Goal: Transaction & Acquisition: Download file/media

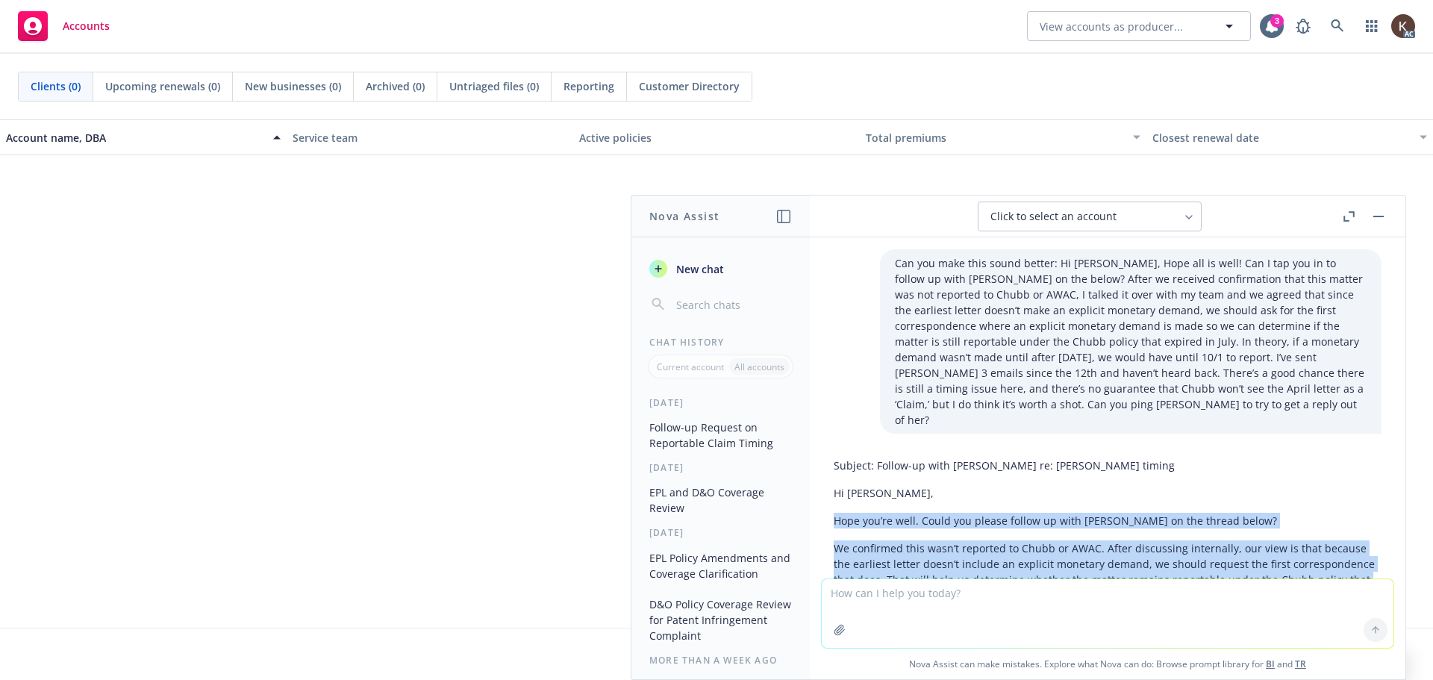
scroll to position [180, 0]
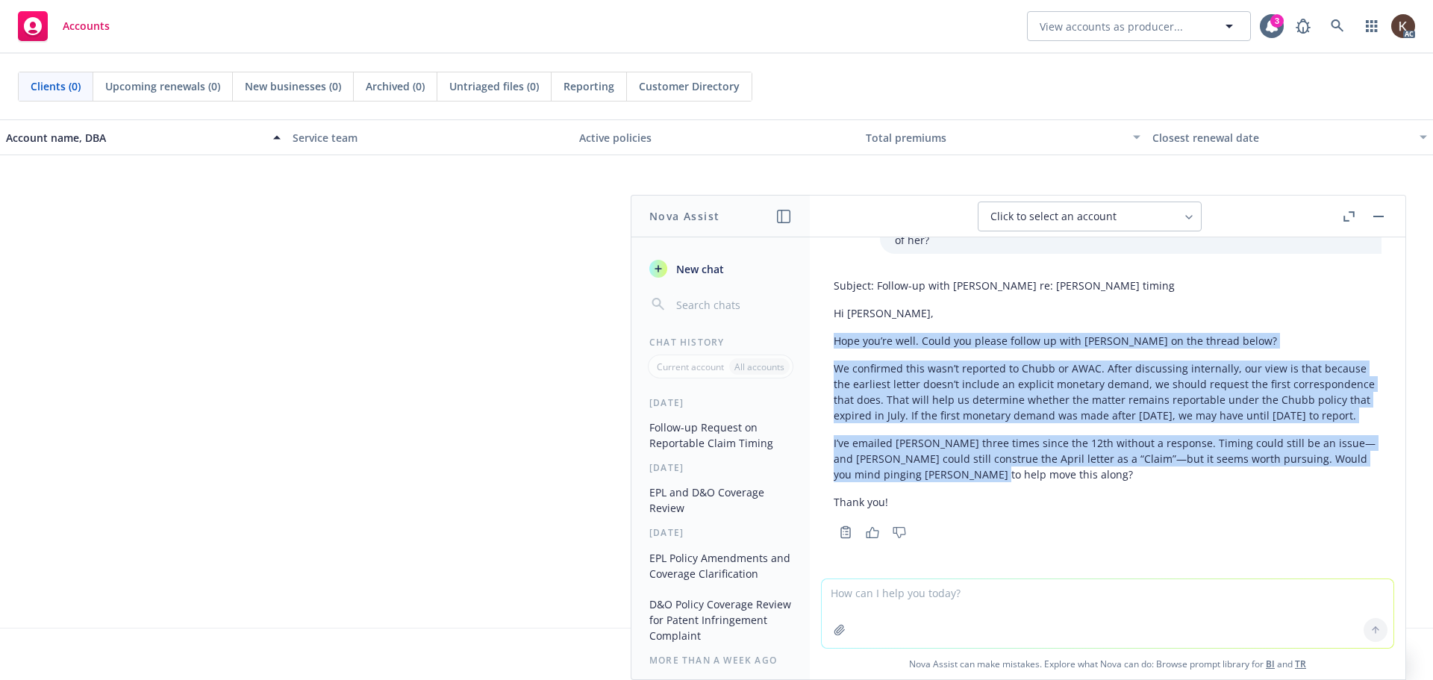
click at [1384, 215] on button "button" at bounding box center [1378, 216] width 18 height 18
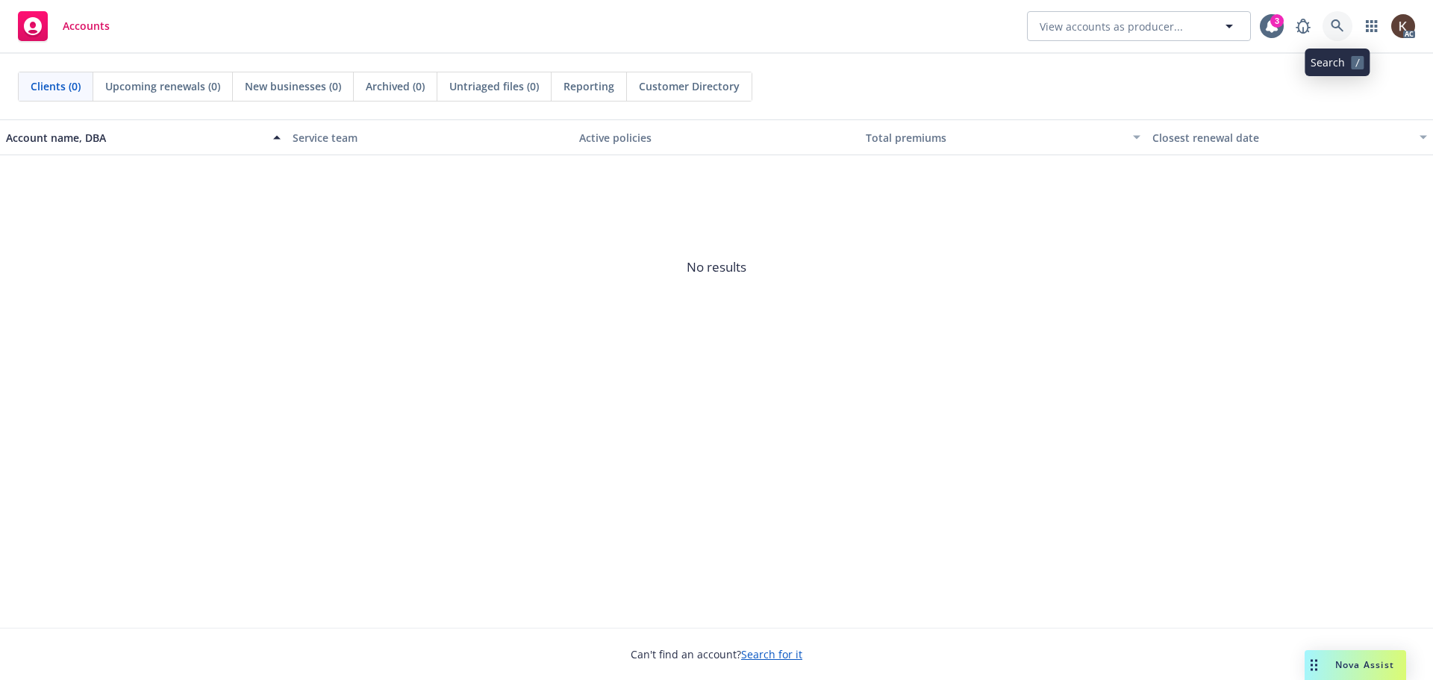
click at [1339, 21] on icon at bounding box center [1337, 25] width 13 height 13
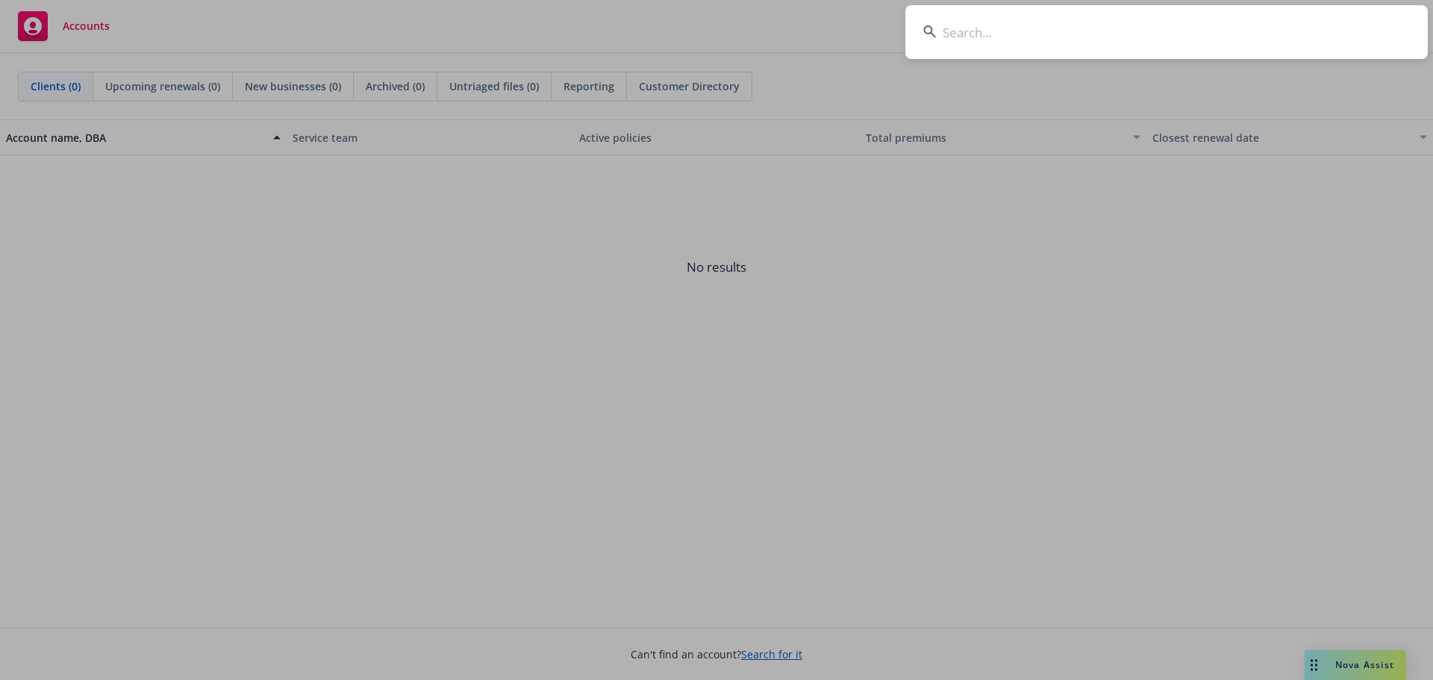
type input "s"
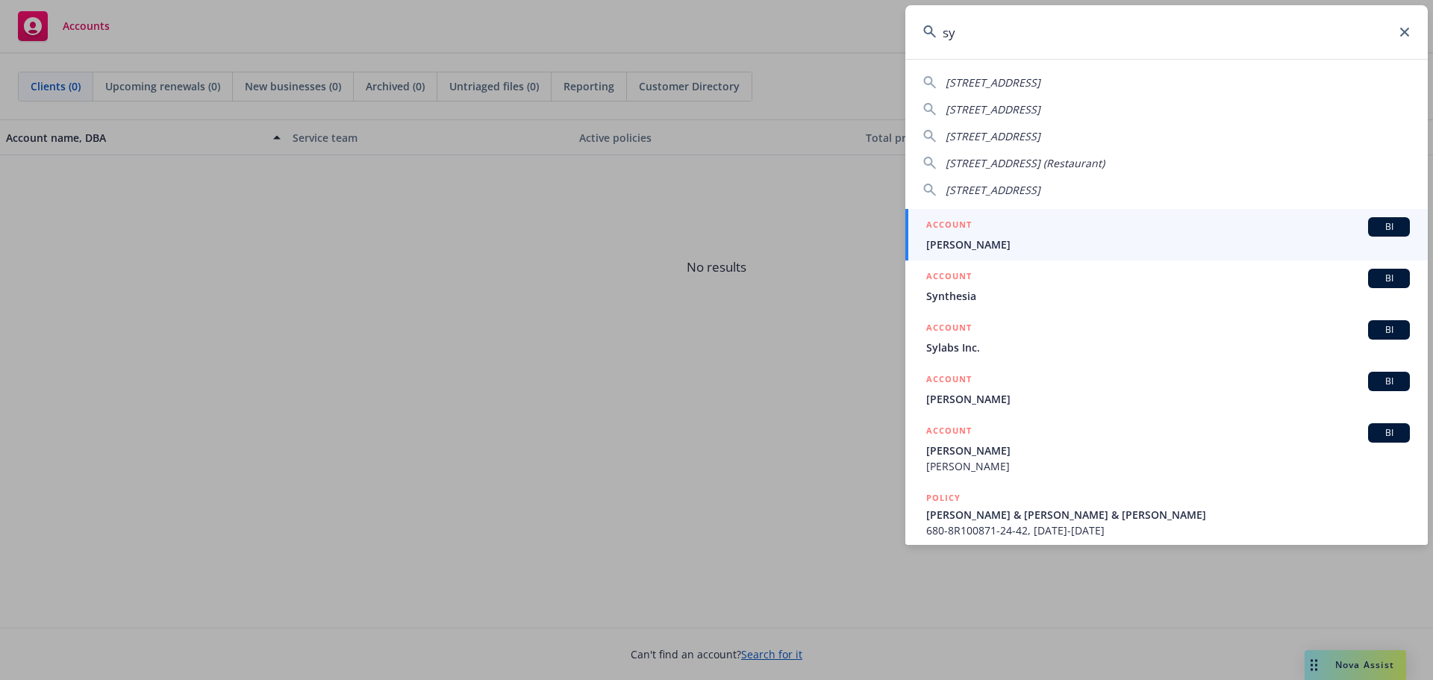
type input "s"
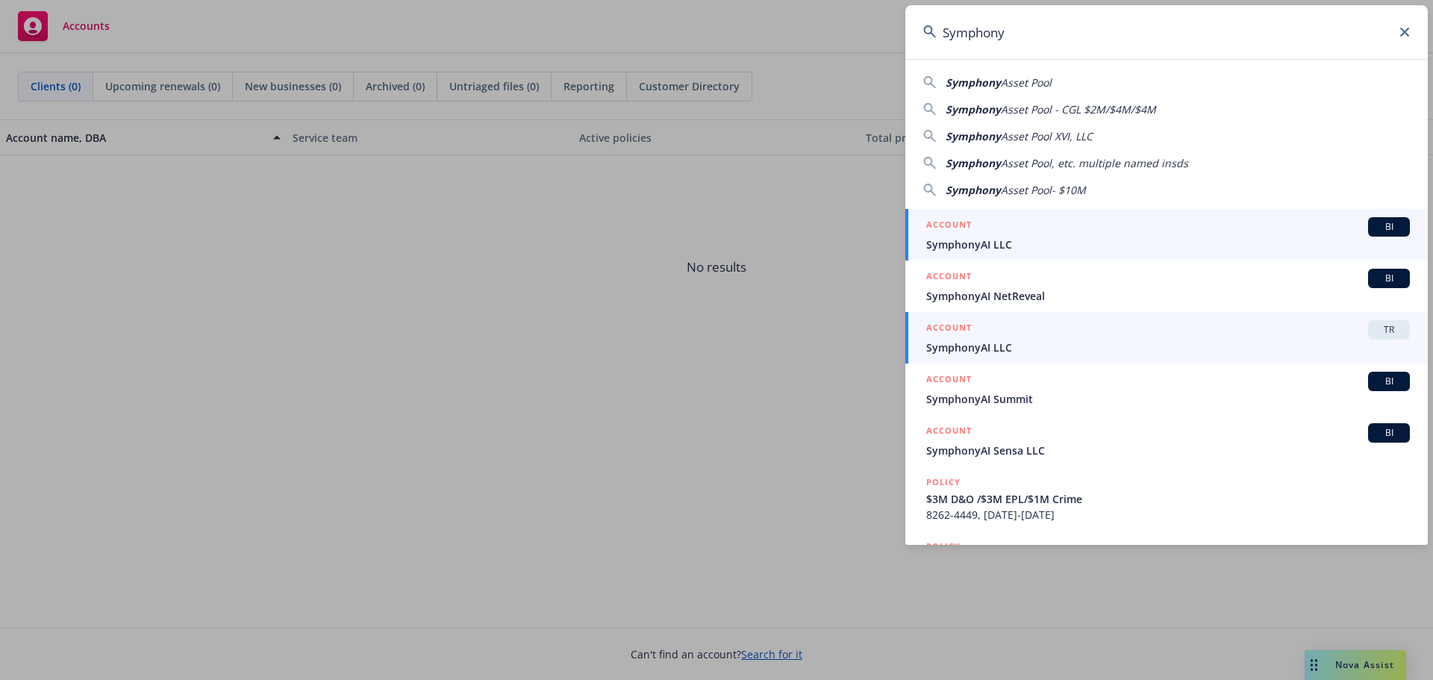
type input "Symphony"
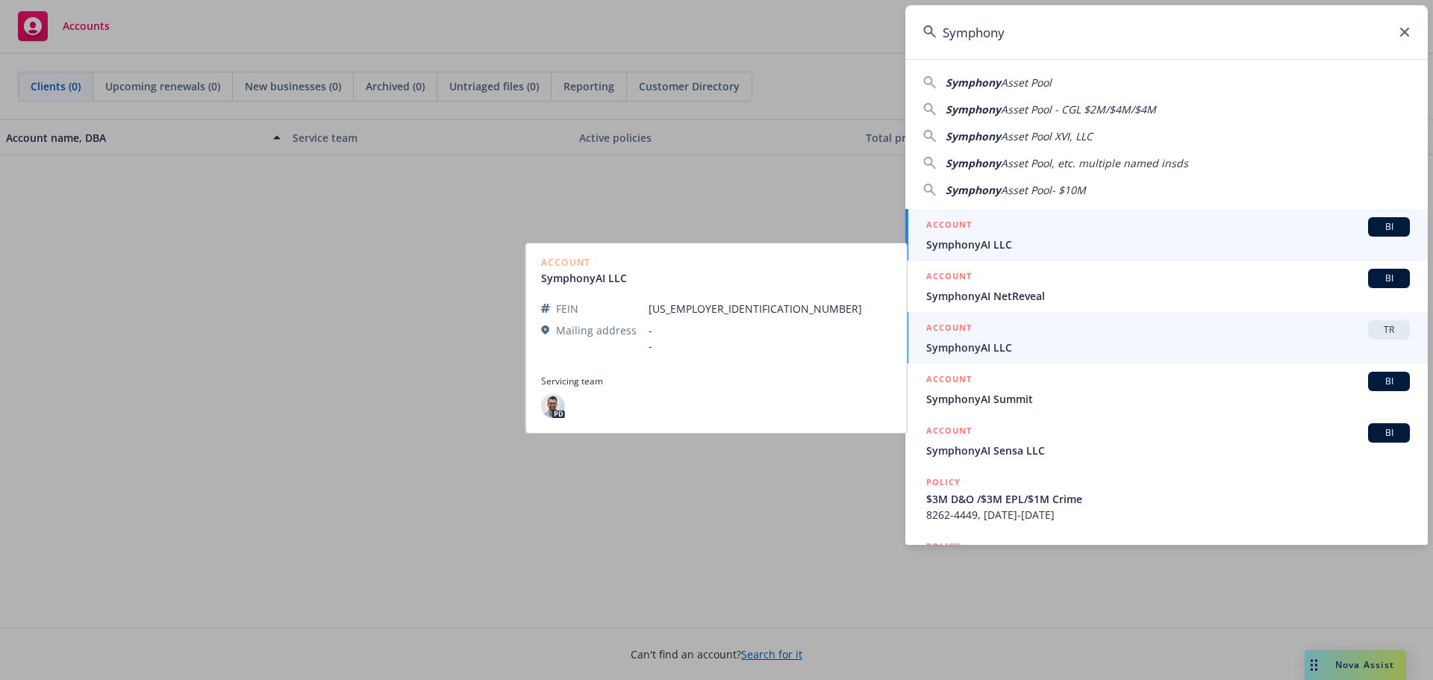
click at [978, 253] on link "ACCOUNT BI SymphonyAI LLC" at bounding box center [1166, 234] width 522 height 51
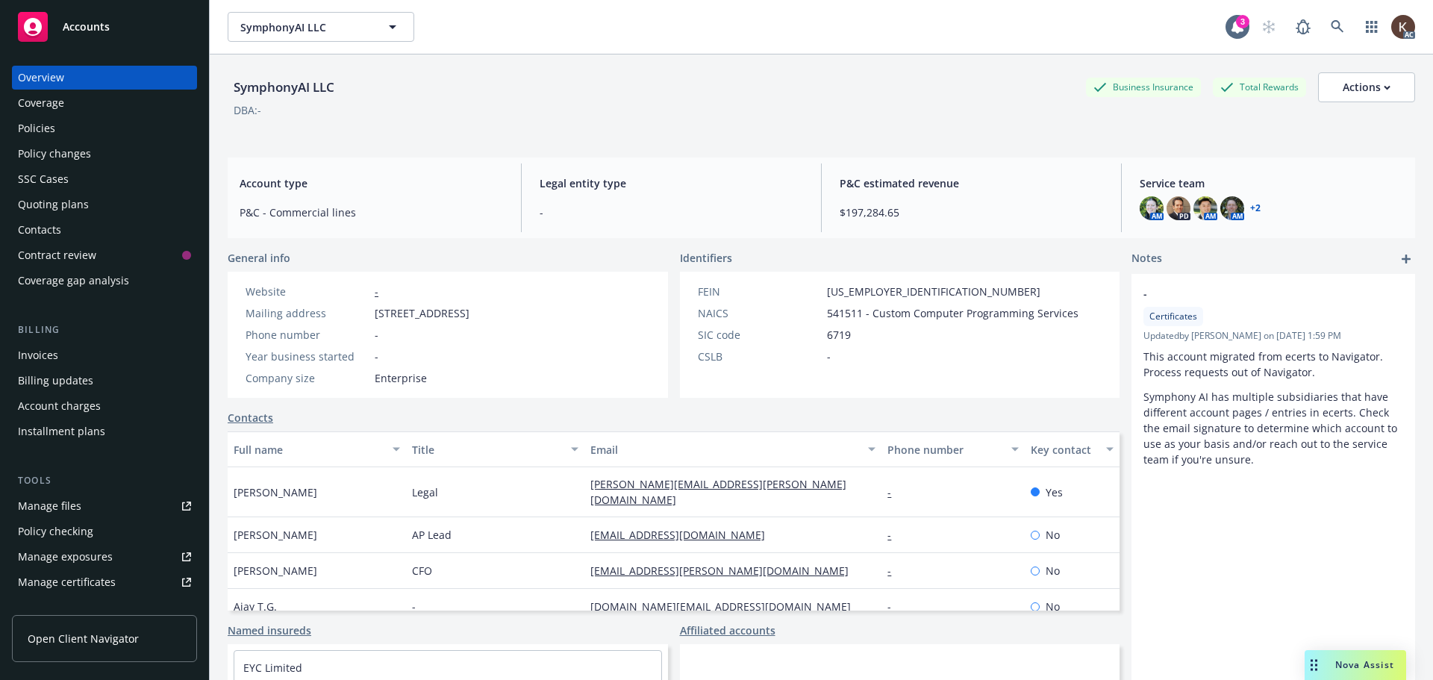
click at [62, 116] on div "Policies" at bounding box center [104, 128] width 173 height 24
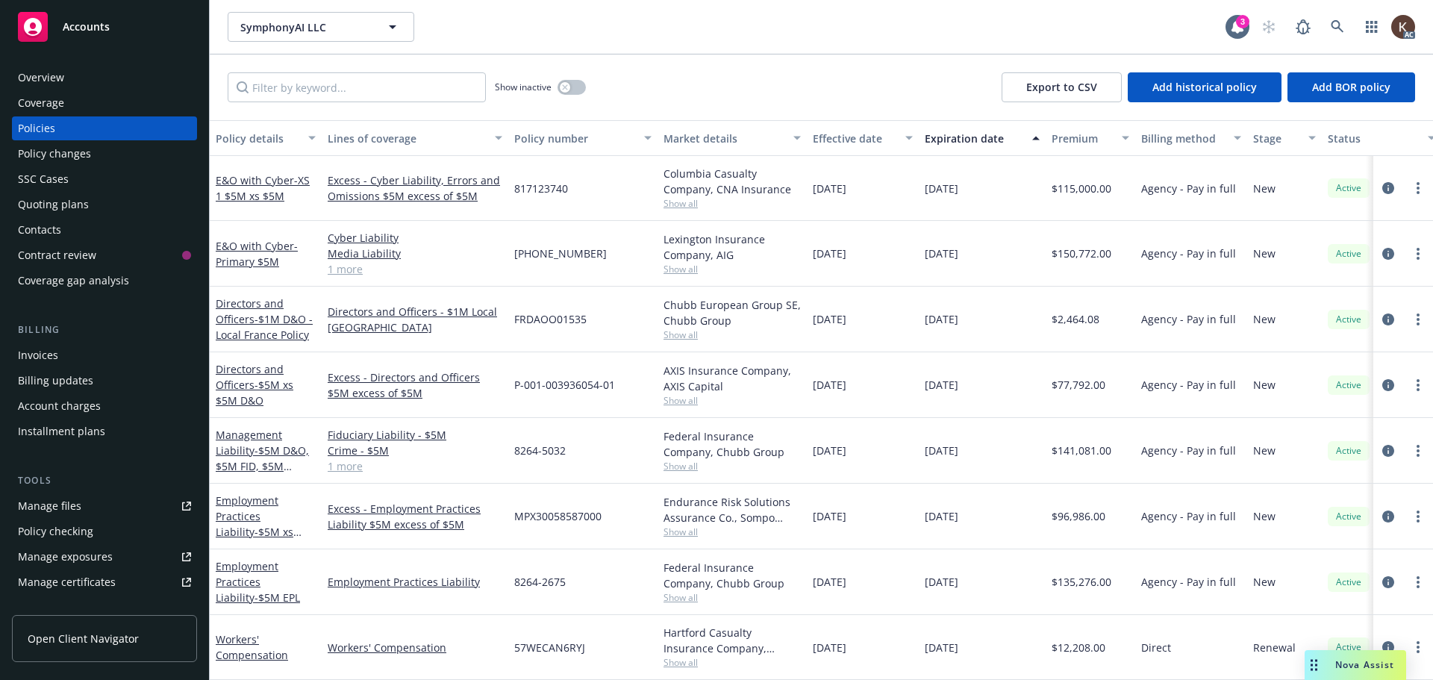
scroll to position [554, 0]
click at [354, 462] on link "1 more" at bounding box center [415, 466] width 175 height 16
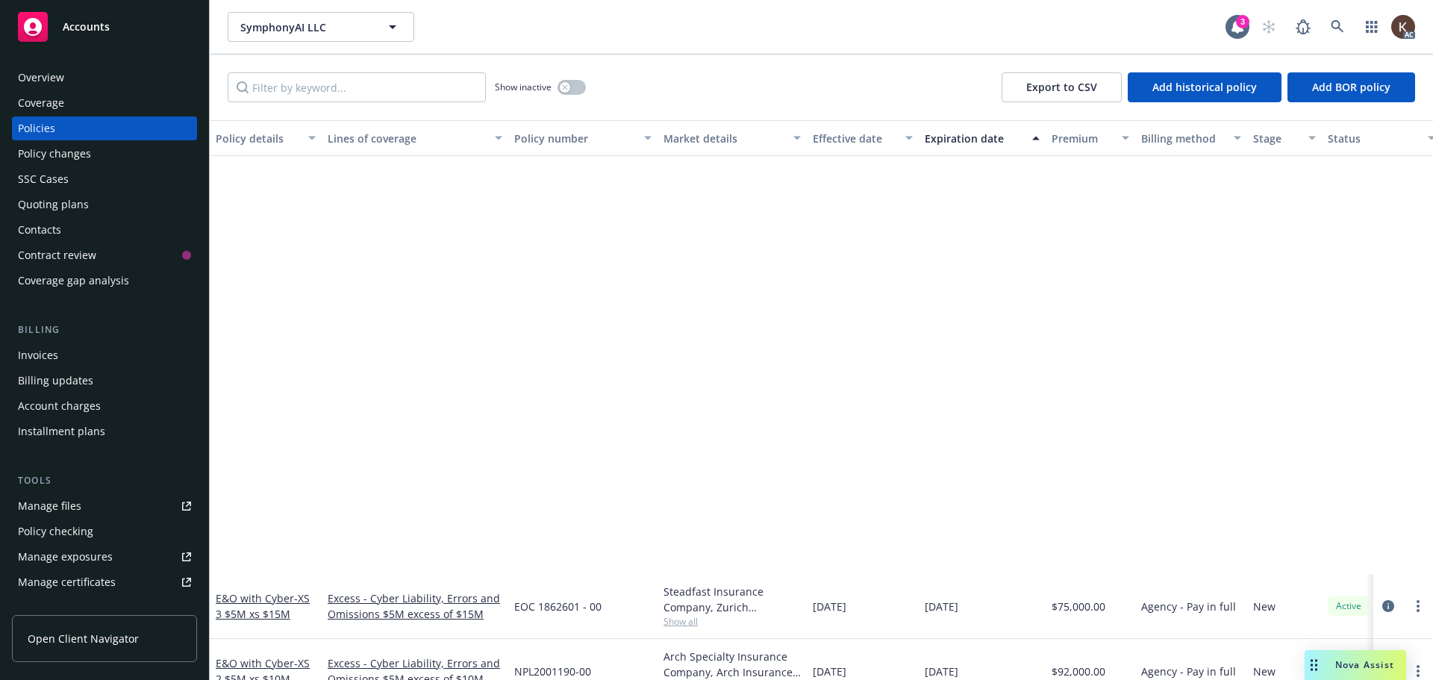
scroll to position [502, 0]
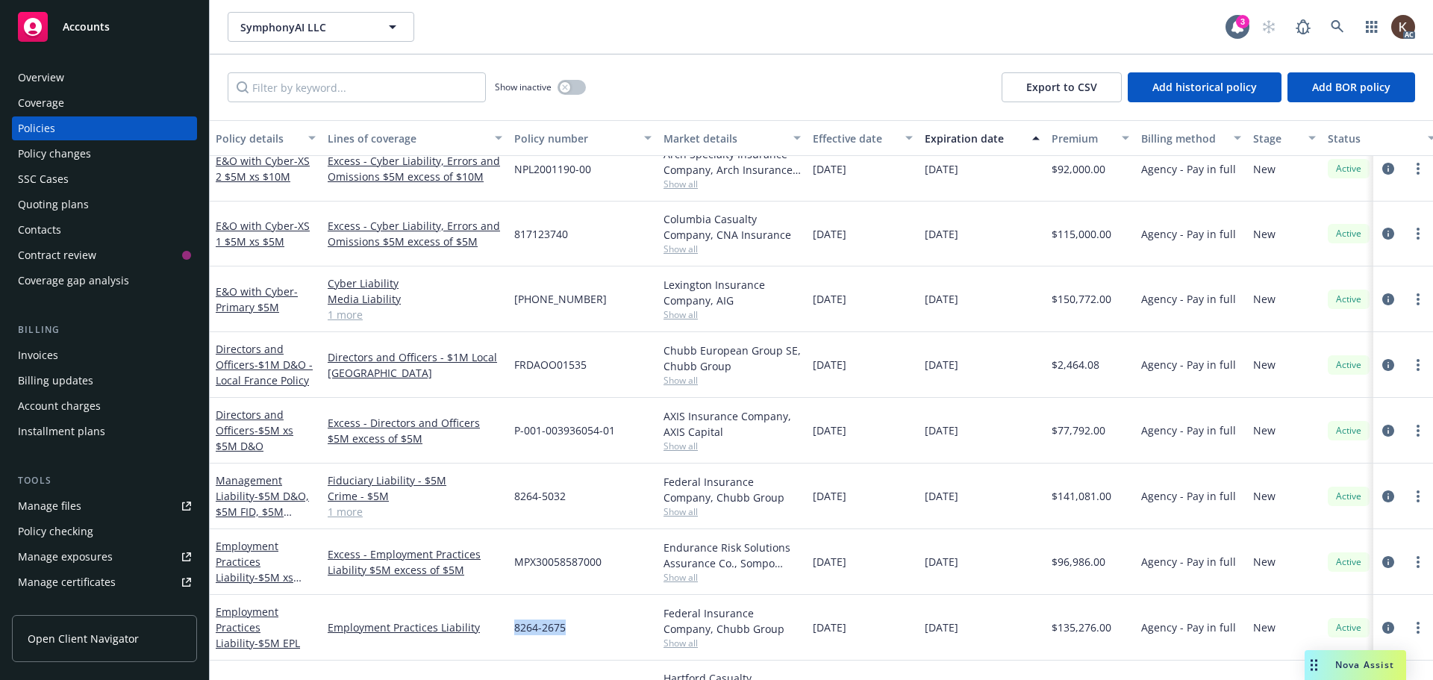
drag, startPoint x: 517, startPoint y: 630, endPoint x: 563, endPoint y: 630, distance: 46.3
click at [563, 630] on span "8264-2675" at bounding box center [539, 627] width 51 height 16
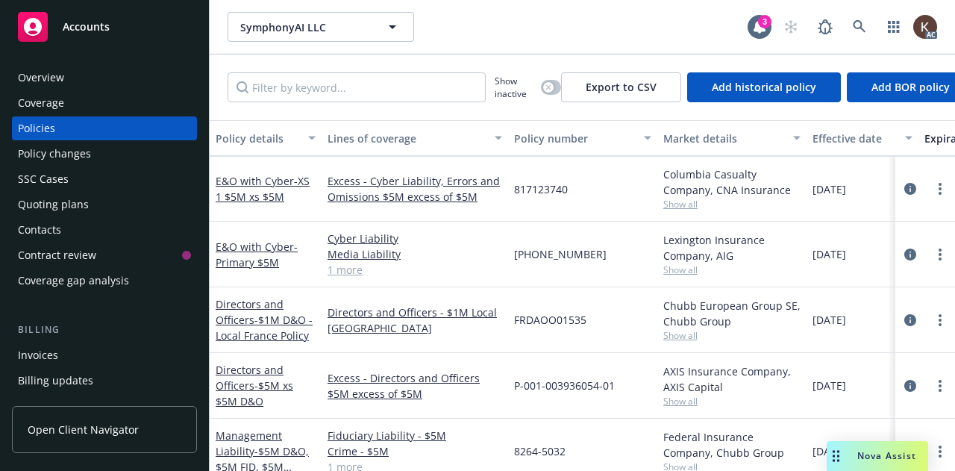
scroll to position [221, 0]
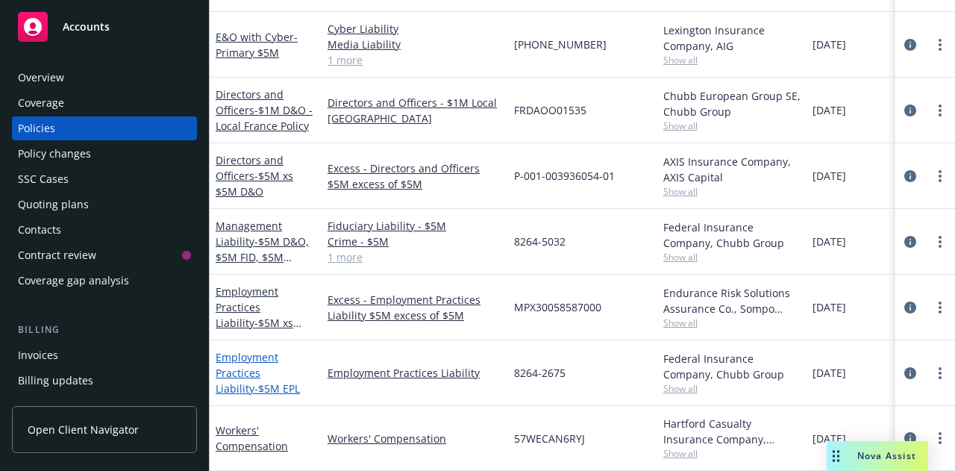
click at [234, 350] on link "Employment Practices Liability - $5M EPL" at bounding box center [258, 373] width 84 height 46
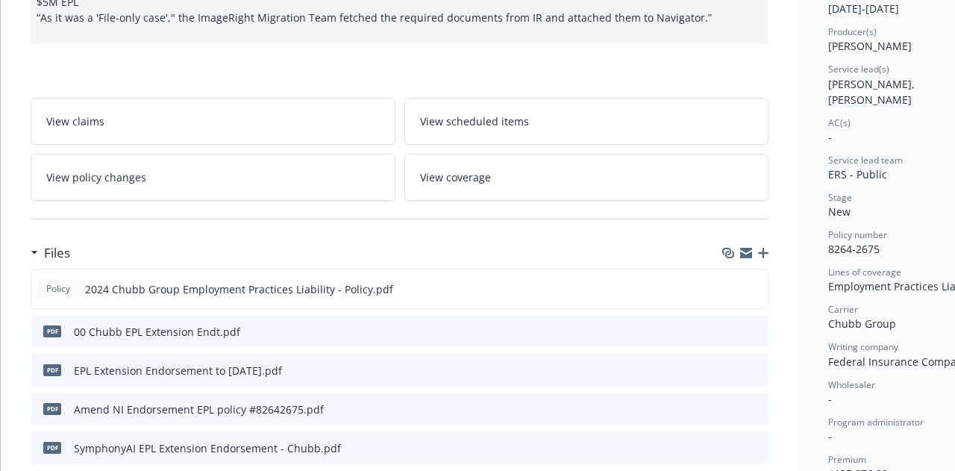
scroll to position [200, 0]
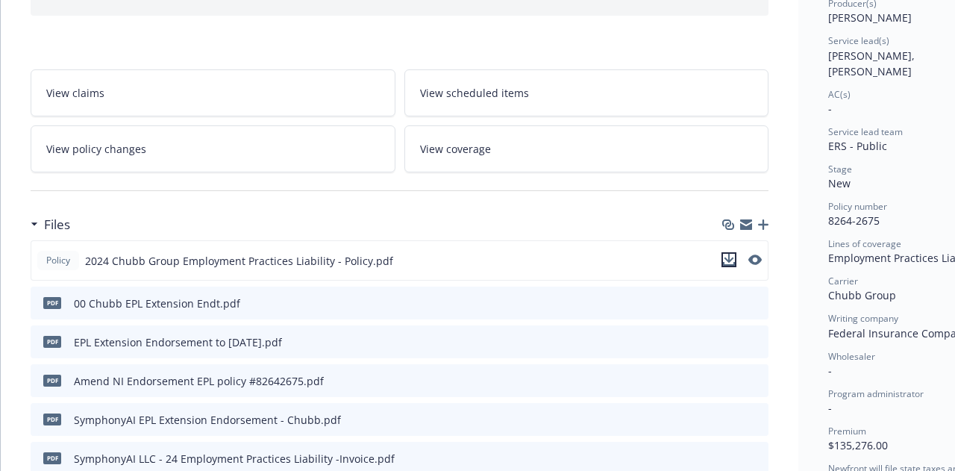
click at [731, 258] on icon "download file" at bounding box center [729, 260] width 12 height 12
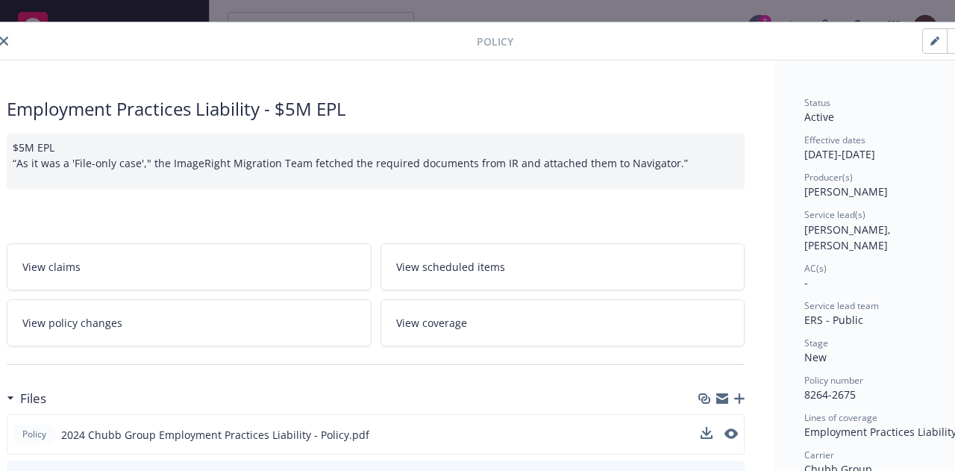
scroll to position [26, 0]
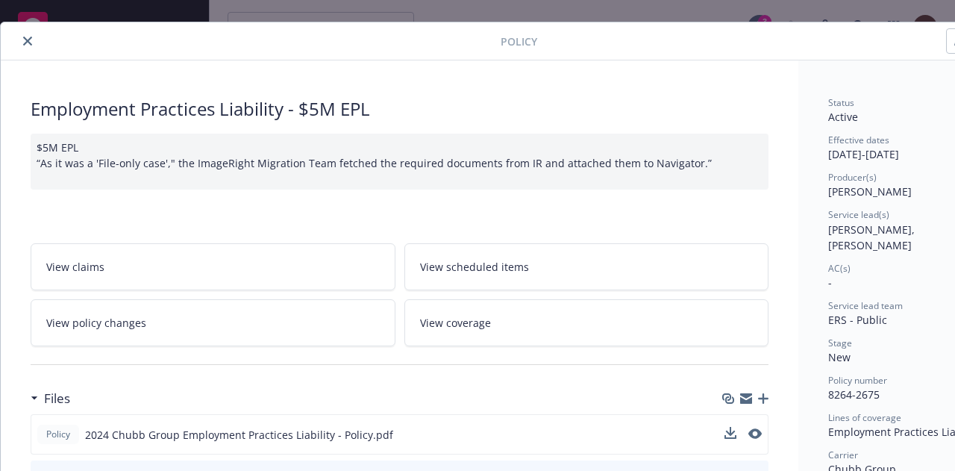
click at [25, 38] on icon "close" at bounding box center [27, 41] width 9 height 9
